Goal: Task Accomplishment & Management: Complete application form

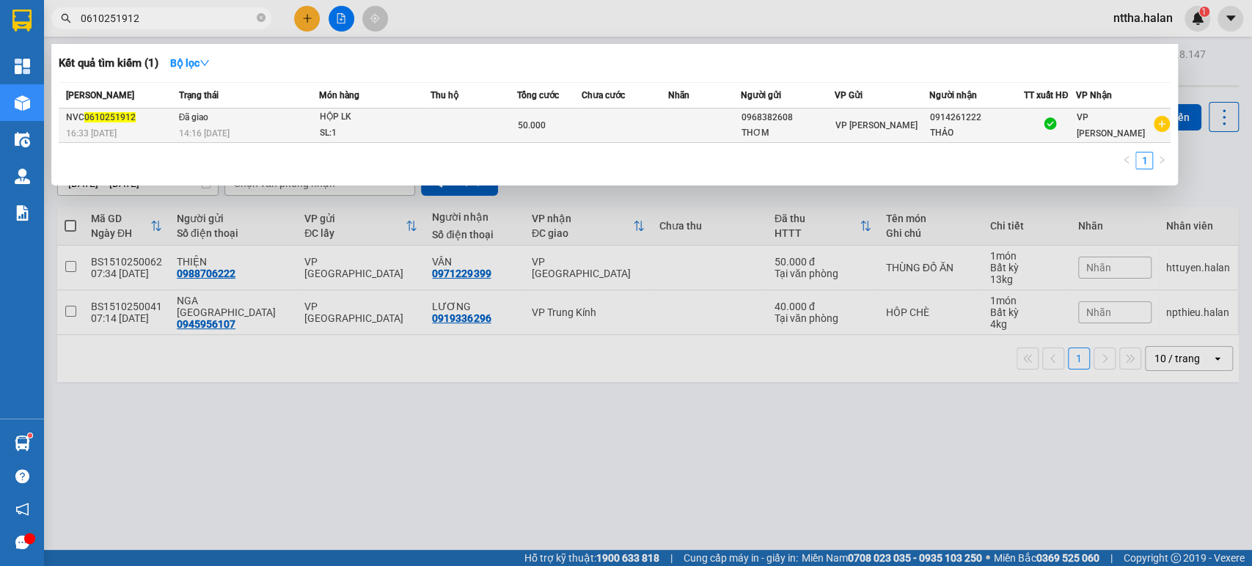
type input "0610251912"
click at [235, 121] on td "Đã giao 14:16 [DATE]" at bounding box center [247, 126] width 144 height 34
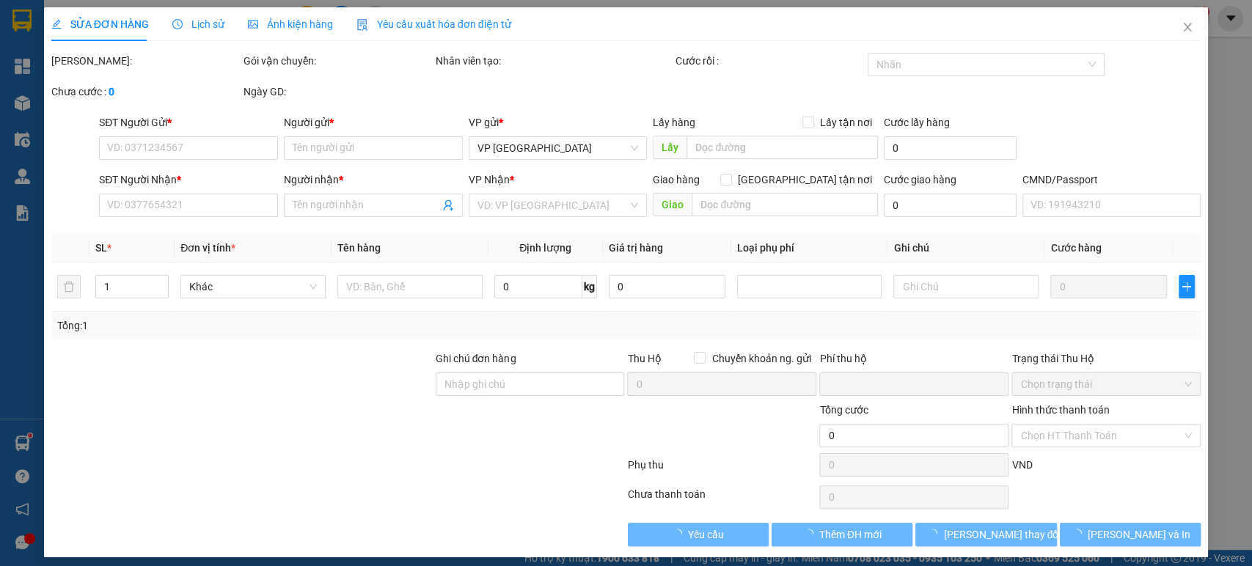
type input "0968382608"
type input "THƠM"
type input "0914261222"
type input "THẢO"
type input "0"
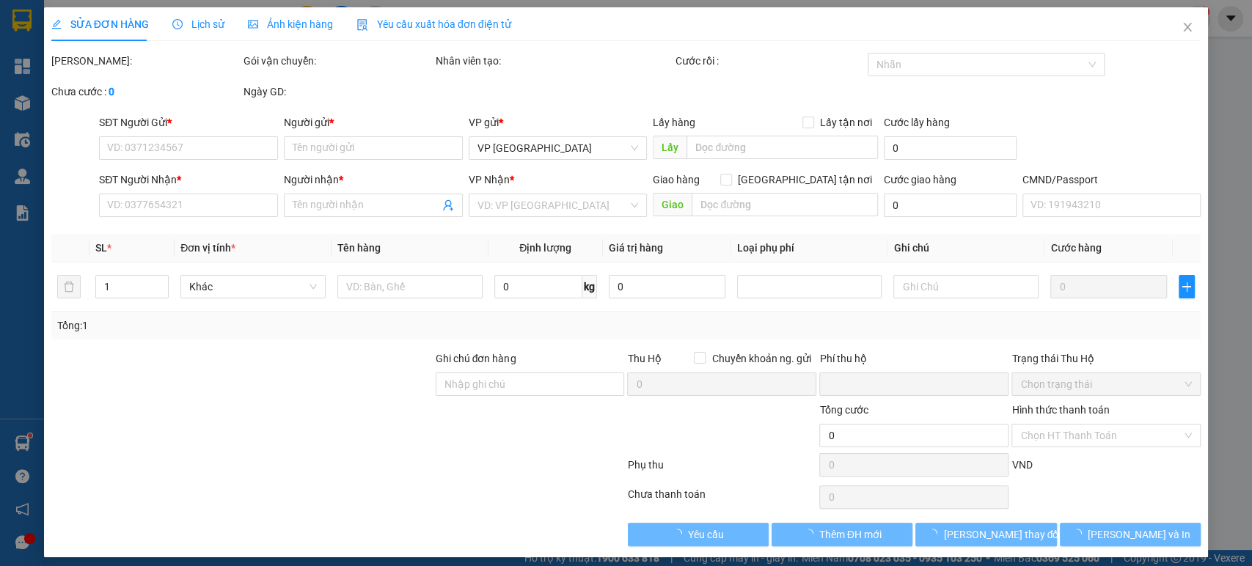
type input "50.000"
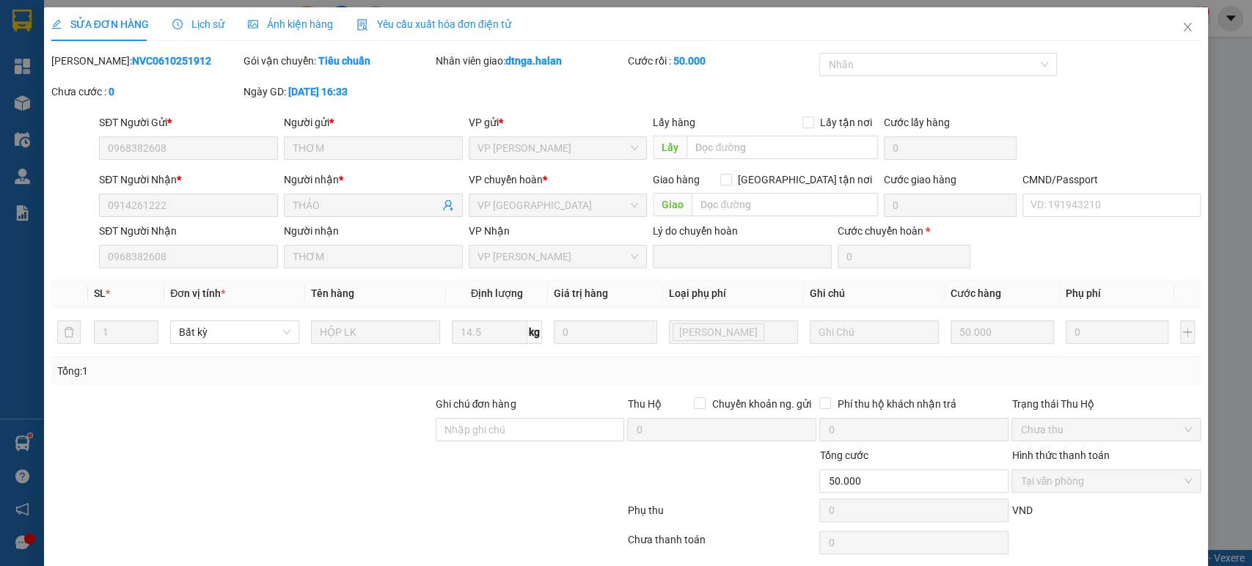
click at [207, 21] on span "Lịch sử" at bounding box center [198, 24] width 52 height 12
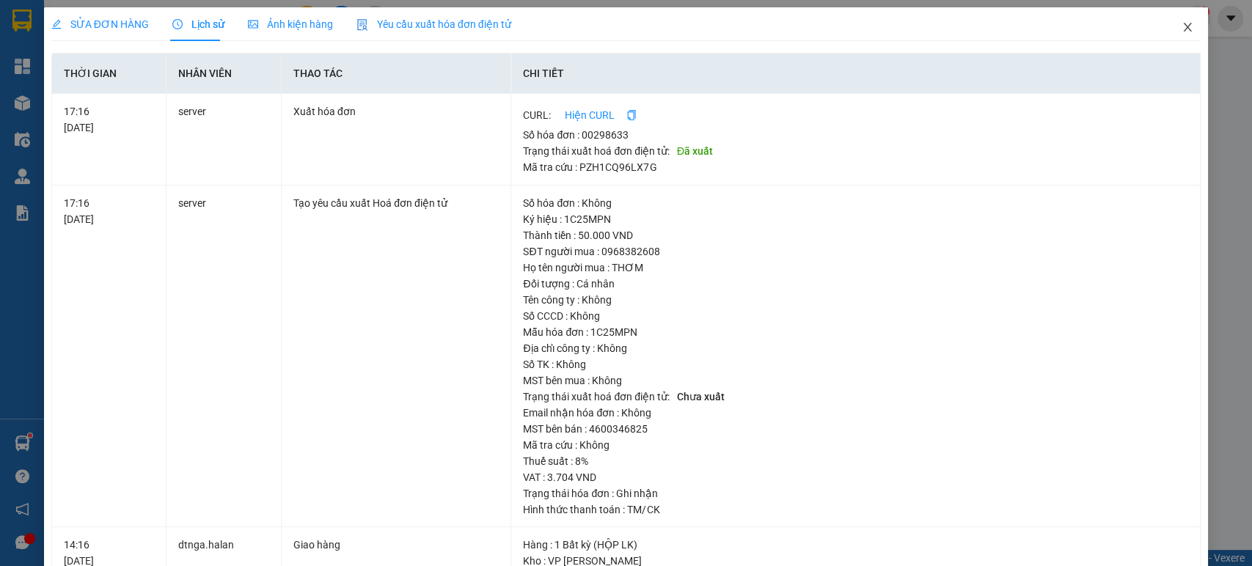
click at [1181, 29] on icon "close" at bounding box center [1187, 27] width 12 height 12
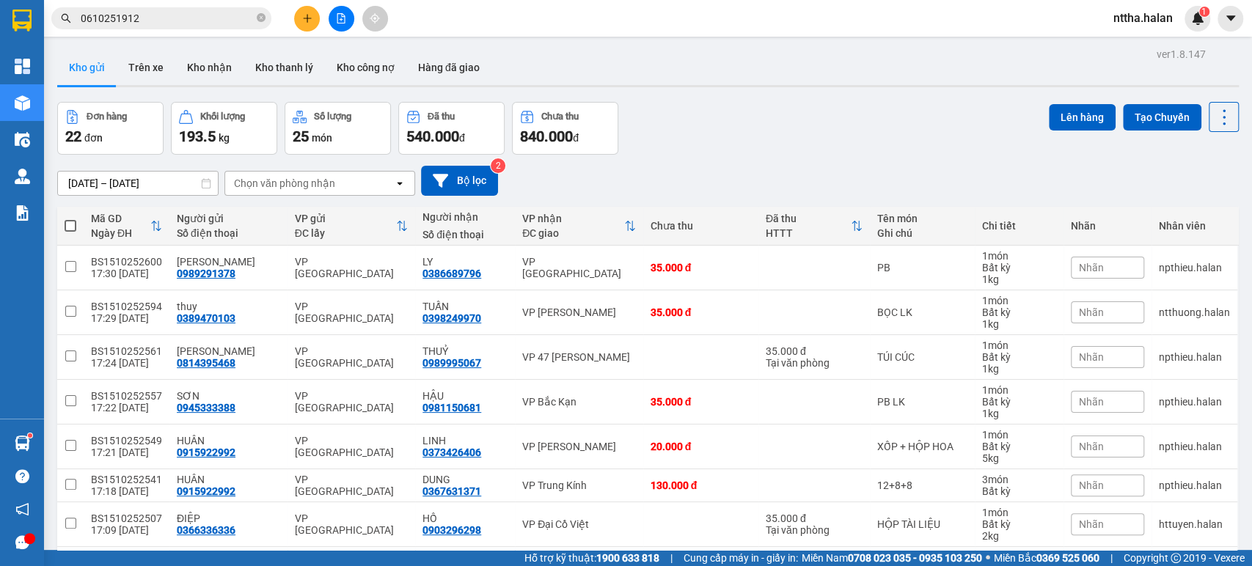
drag, startPoint x: 1200, startPoint y: 170, endPoint x: 1138, endPoint y: 170, distance: 61.6
click at [1200, 170] on div "[DATE] – [DATE] Press the down arrow key to interact with the calendar and sele…" at bounding box center [647, 181] width 1181 height 30
